Goal: Transaction & Acquisition: Purchase product/service

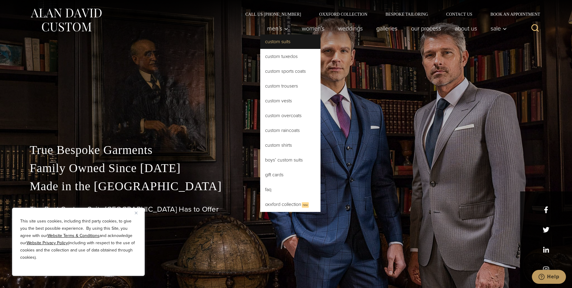
click at [260, 41] on link "Custom Suits" at bounding box center [290, 41] width 60 height 14
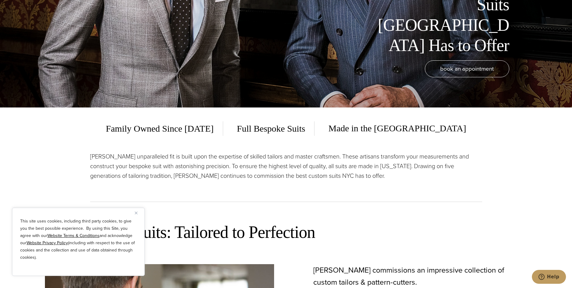
scroll to position [181, 0]
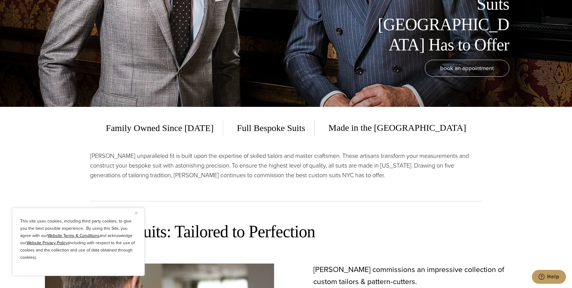
click at [135, 215] on div "This site uses cookies, including third party cookies, to give you the best pos…" at bounding box center [78, 241] width 133 height 68
click at [137, 213] on img "Close" at bounding box center [136, 212] width 3 height 3
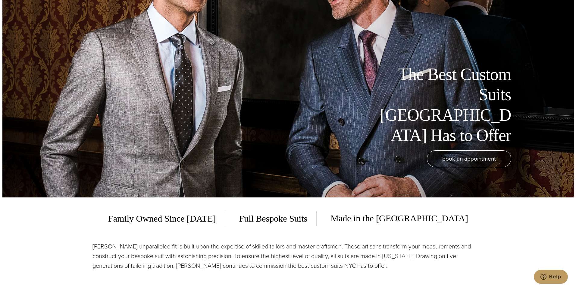
scroll to position [0, 0]
